Goal: Use online tool/utility: Utilize a website feature to perform a specific function

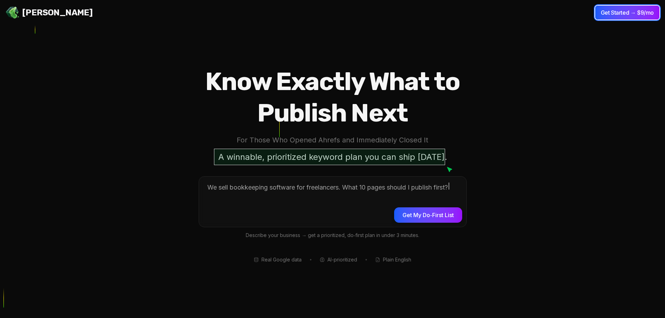
click at [625, 11] on button "Get Started → $9/mo" at bounding box center [627, 13] width 64 height 14
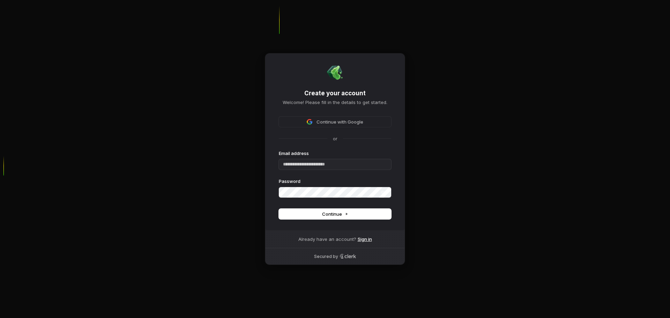
click at [359, 238] on link "Sign in" at bounding box center [365, 239] width 14 height 6
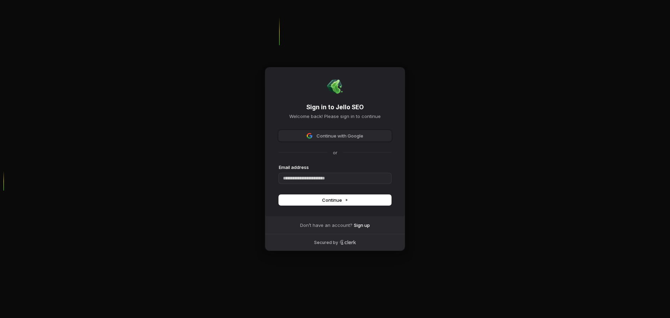
click at [356, 134] on span "Continue with Google" at bounding box center [340, 136] width 47 height 6
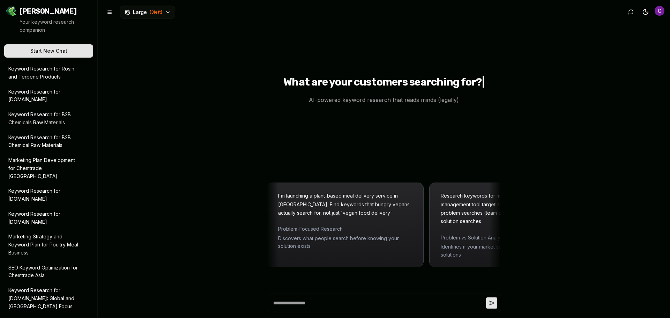
scroll to position [70, 0]
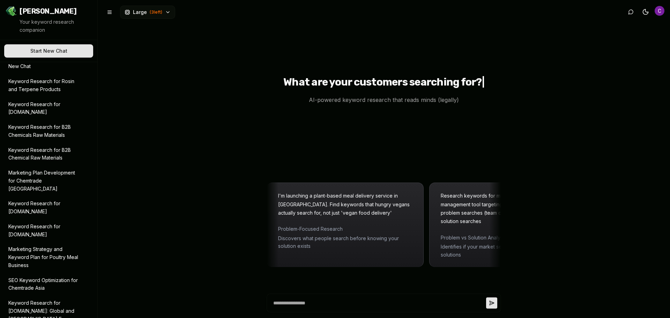
click at [46, 214] on p "Keyword Research for [DOMAIN_NAME]" at bounding box center [43, 208] width 71 height 16
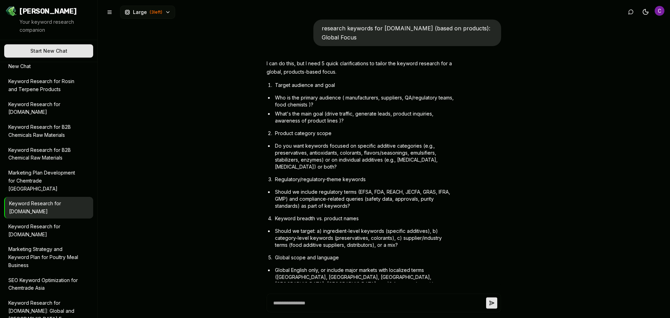
type textarea "*"
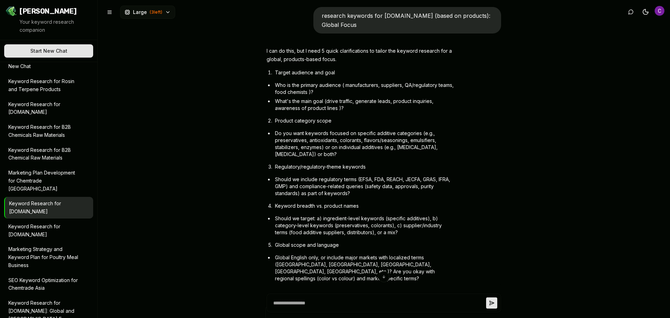
scroll to position [0, 0]
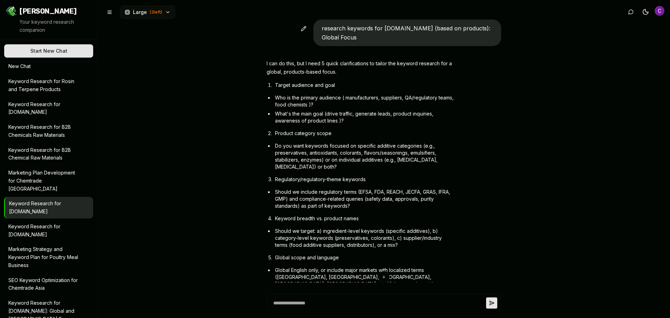
drag, startPoint x: 393, startPoint y: 35, endPoint x: 316, endPoint y: 29, distance: 77.4
click at [316, 29] on div "research keywords for [DOMAIN_NAME] (based on products): Global Focus" at bounding box center [407, 33] width 188 height 27
copy span "research keywords for [DOMAIN_NAME] (based on products): Global Focus"
drag, startPoint x: 527, startPoint y: 98, endPoint x: 527, endPoint y: 90, distance: 8.4
click at [527, 90] on div "research keywords for [DOMAIN_NAME] (based on products): Global Focus I can do …" at bounding box center [384, 159] width 573 height 318
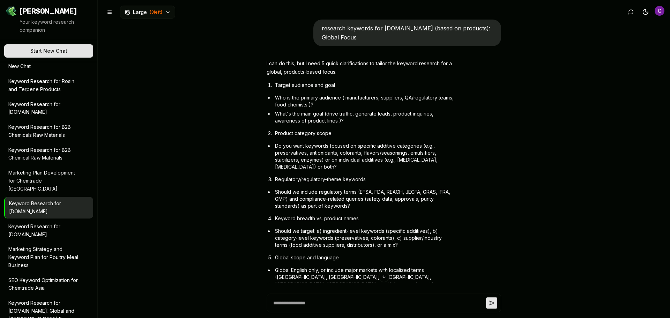
click at [398, 128] on div "I can do this, but I need 5 quick clarifications to tailor the keyword research…" at bounding box center [361, 188] width 188 height 258
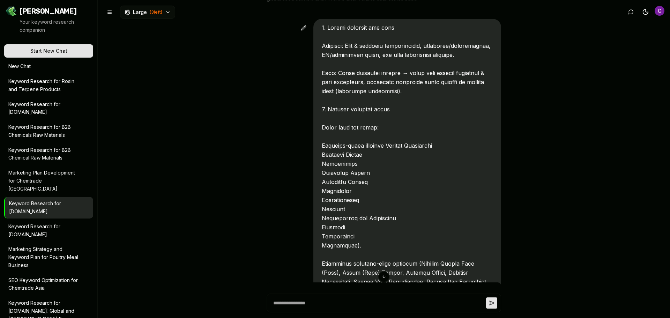
scroll to position [279, 0]
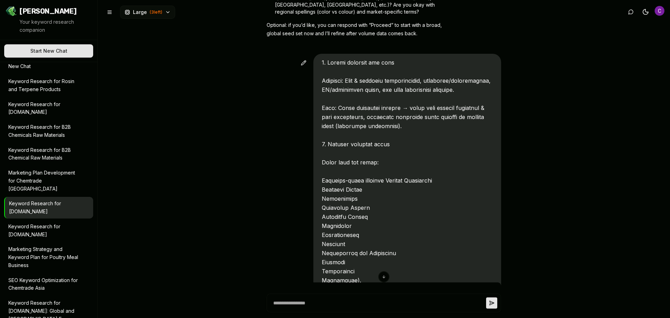
drag, startPoint x: 322, startPoint y: 72, endPoint x: 447, endPoint y: 88, distance: 126.3
drag, startPoint x: 382, startPoint y: 93, endPoint x: 321, endPoint y: 74, distance: 63.5
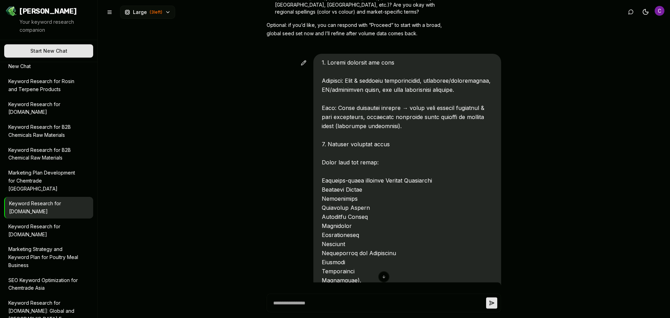
copy span "Audience: Food & beverage manufacturers, suppliers/distributors, QA/regulatory …"
click at [504, 106] on div "research keywords for [DOMAIN_NAME] (based on products): Global Focus I can do …" at bounding box center [384, 159] width 573 height 318
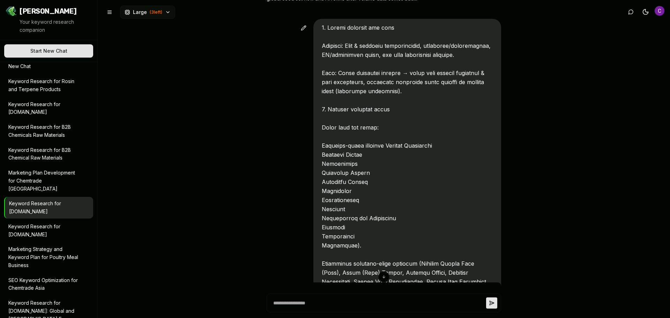
drag, startPoint x: 316, startPoint y: 76, endPoint x: 391, endPoint y: 76, distance: 75.4
copy span "Goal: Drive qualified traffic"
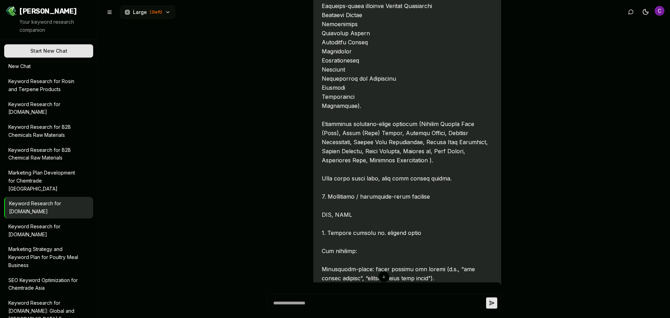
scroll to position [489, 0]
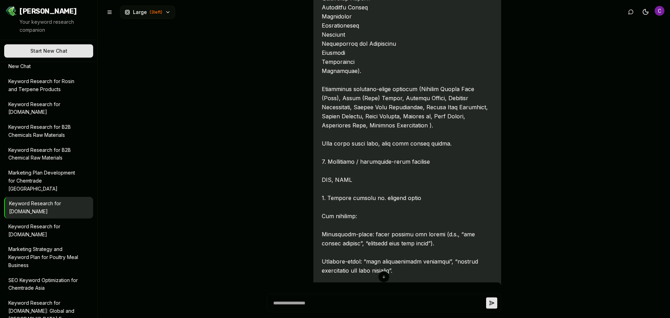
drag, startPoint x: 327, startPoint y: 164, endPoint x: 351, endPoint y: 180, distance: 29.1
click at [351, 180] on p at bounding box center [407, 152] width 171 height 608
copy span "Regulatory / compliance-theme keywords TDS, MSDS"
click at [170, 13] on icon "button" at bounding box center [168, 12] width 6 height 6
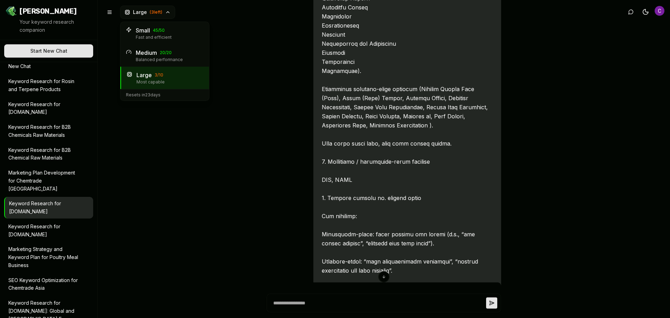
click at [411, 184] on p at bounding box center [407, 152] width 171 height 608
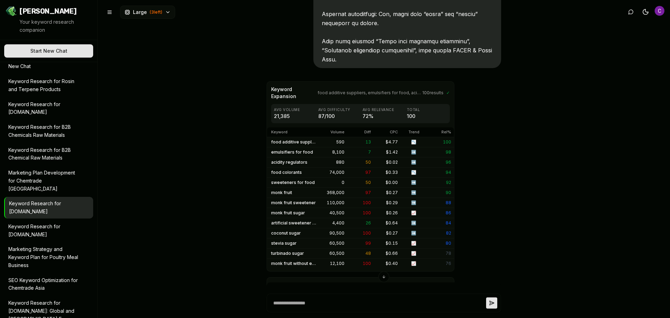
scroll to position [873, 0]
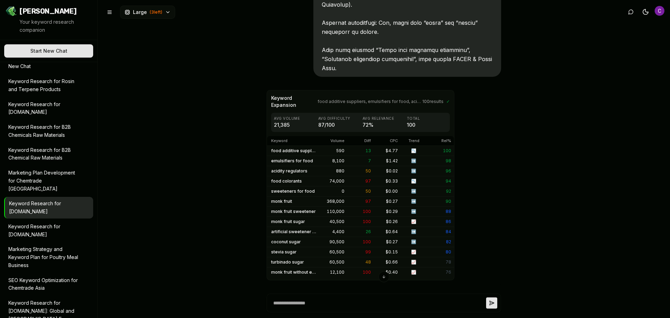
click at [546, 152] on div "research keywords for [DOMAIN_NAME] (based on products): Global Focus I can do …" at bounding box center [384, 159] width 573 height 318
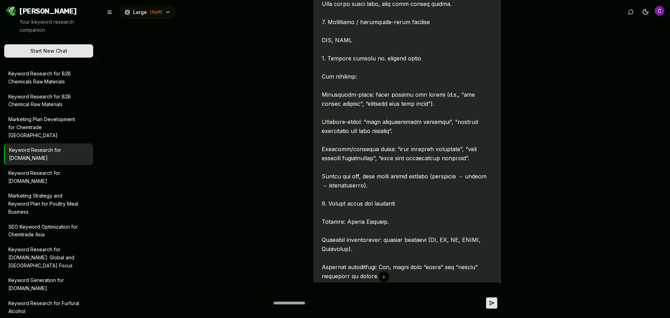
scroll to position [133, 0]
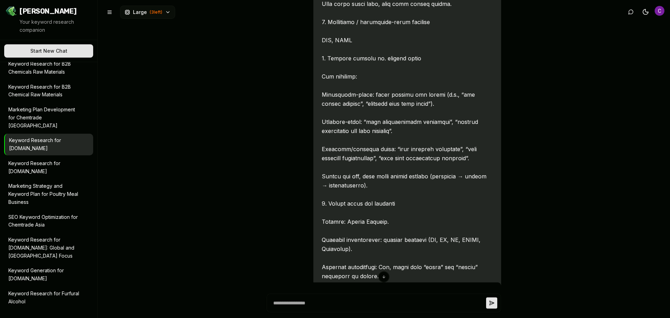
click at [31, 223] on p "SEO Keyword Optimization for Chemtrade Asia" at bounding box center [43, 221] width 71 height 16
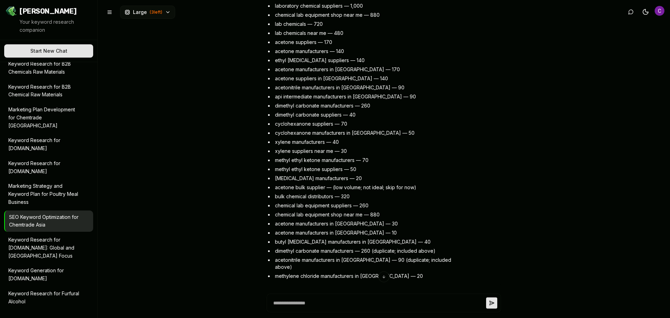
scroll to position [2358, 0]
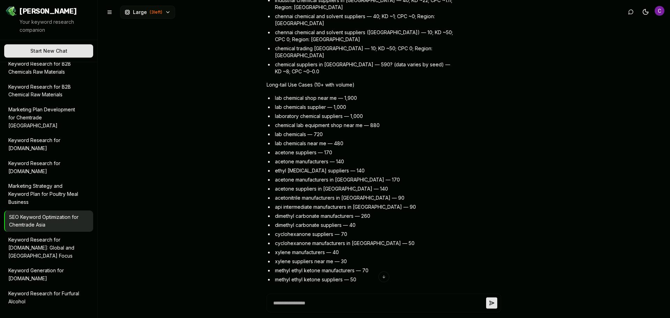
click at [169, 18] on button "Large ( 3 left)" at bounding box center [147, 12] width 55 height 13
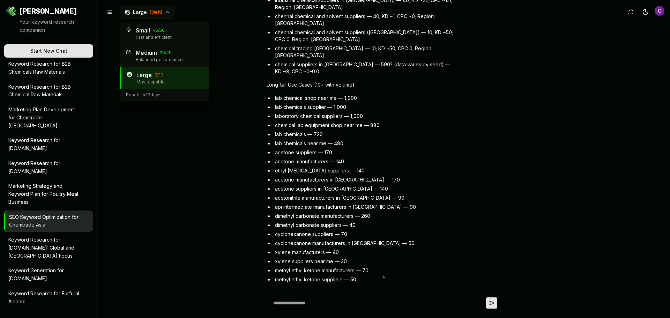
click at [518, 158] on div "Optimal keywords for [DOMAIN_NAME] I can help you build optimal SEO keywords fo…" at bounding box center [384, 159] width 573 height 318
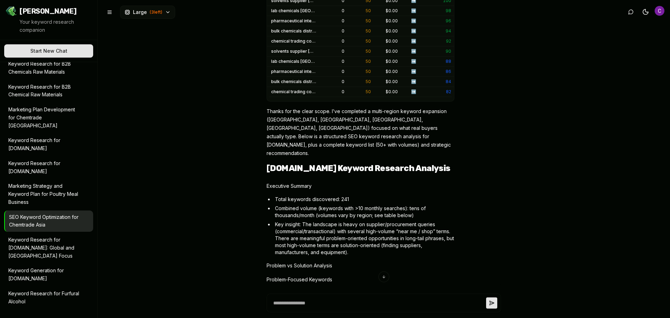
scroll to position [1292, 0]
click at [51, 169] on p "Keyword Research for [DOMAIN_NAME]" at bounding box center [43, 168] width 71 height 16
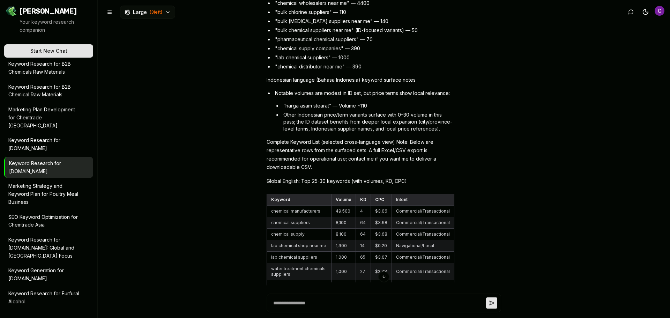
scroll to position [3087, 0]
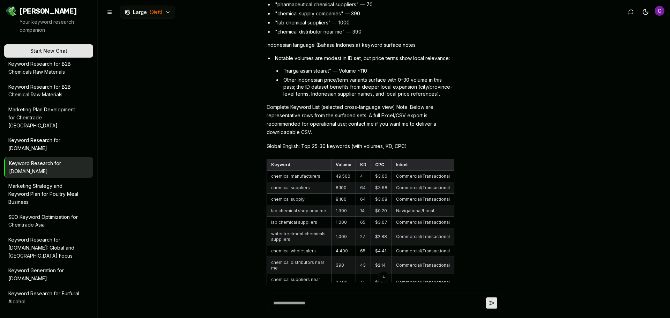
drag, startPoint x: 368, startPoint y: 221, endPoint x: 559, endPoint y: 190, distance: 192.7
click at [559, 190] on div "research keywords for [DOMAIN_NAME] (based on products): Global and [GEOGRAPHIC…" at bounding box center [384, 159] width 573 height 318
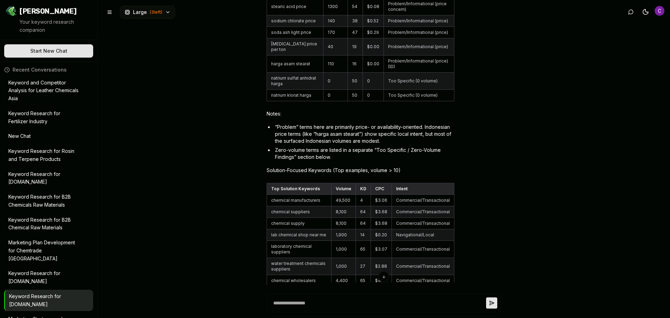
scroll to position [2199, 0]
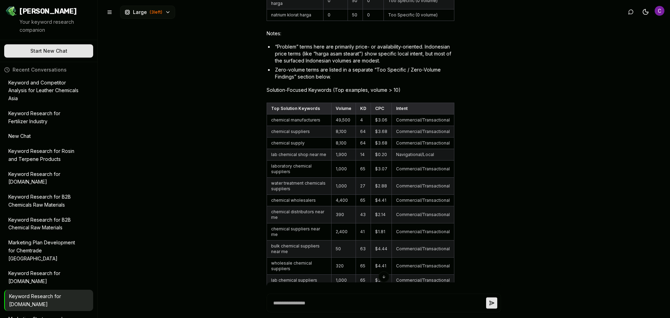
click at [445, 103] on th "Intent" at bounding box center [423, 109] width 62 height 12
click at [446, 108] on icon "button" at bounding box center [447, 109] width 2 height 2
drag, startPoint x: 263, startPoint y: 68, endPoint x: 471, endPoint y: 235, distance: 266.3
click at [471, 235] on div "research keywords for [DOMAIN_NAME] (based on products): Global and [GEOGRAPHIC…" at bounding box center [384, 159] width 573 height 318
